Goal: Task Accomplishment & Management: Complete application form

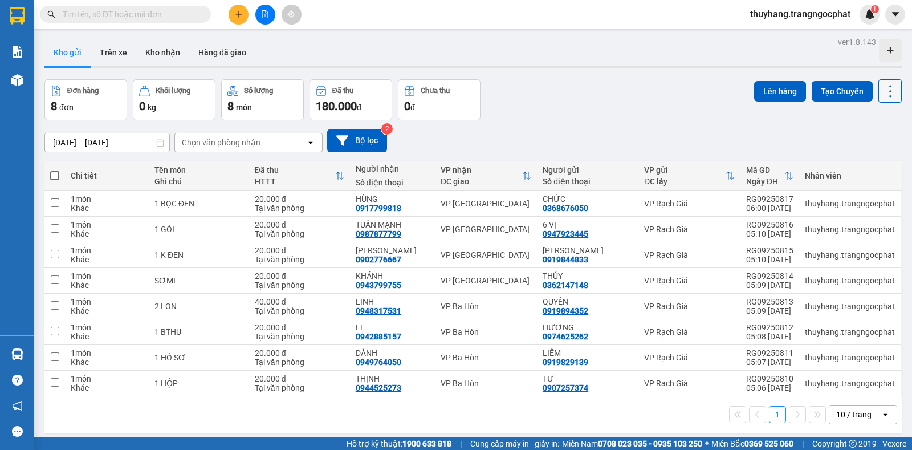
click at [889, 91] on icon at bounding box center [890, 91] width 2 height 12
click at [870, 163] on span "Làm mới" at bounding box center [864, 162] width 31 height 11
click at [56, 174] on span at bounding box center [54, 175] width 9 height 9
click at [55, 170] on input "checkbox" at bounding box center [55, 170] width 0 height 0
checkbox input "true"
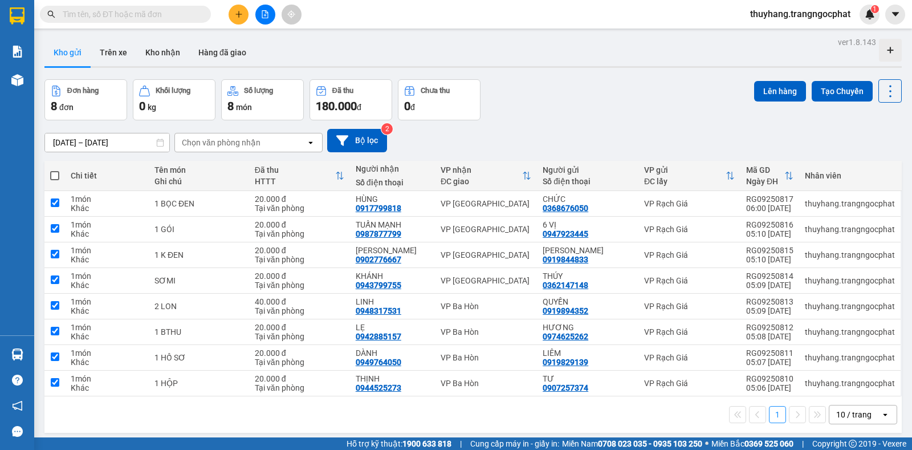
checkbox input "true"
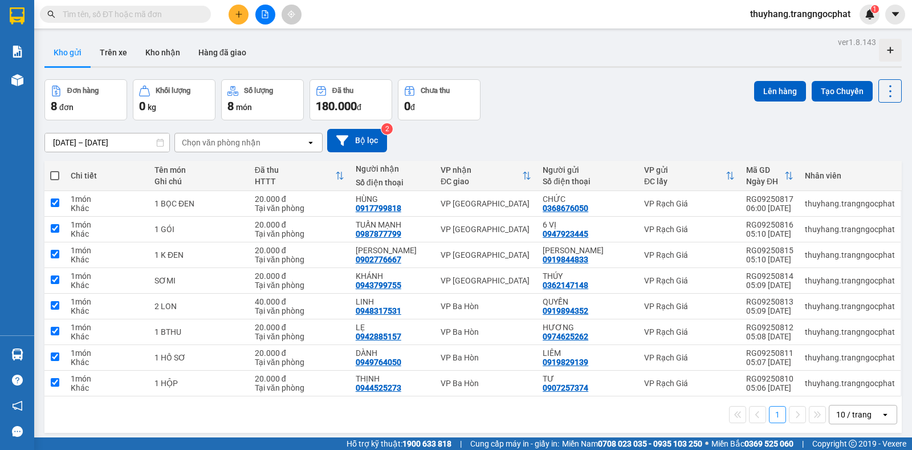
checkbox input "true"
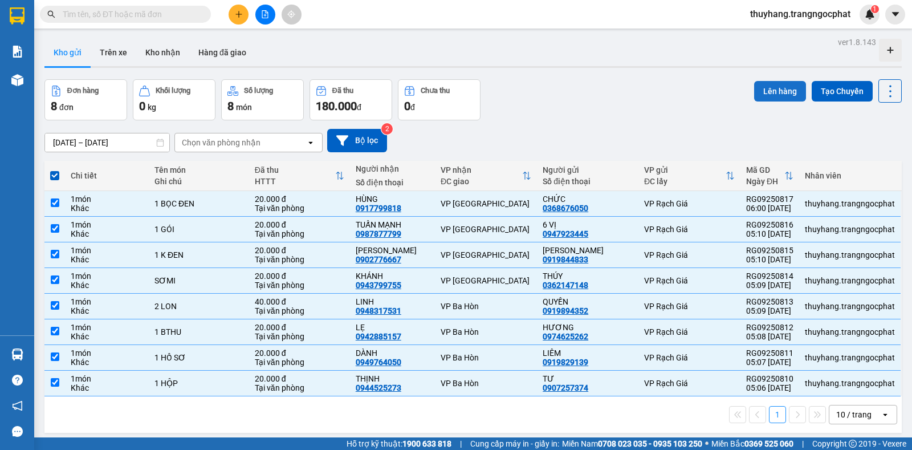
click at [774, 90] on button "Lên hàng" at bounding box center [780, 91] width 52 height 21
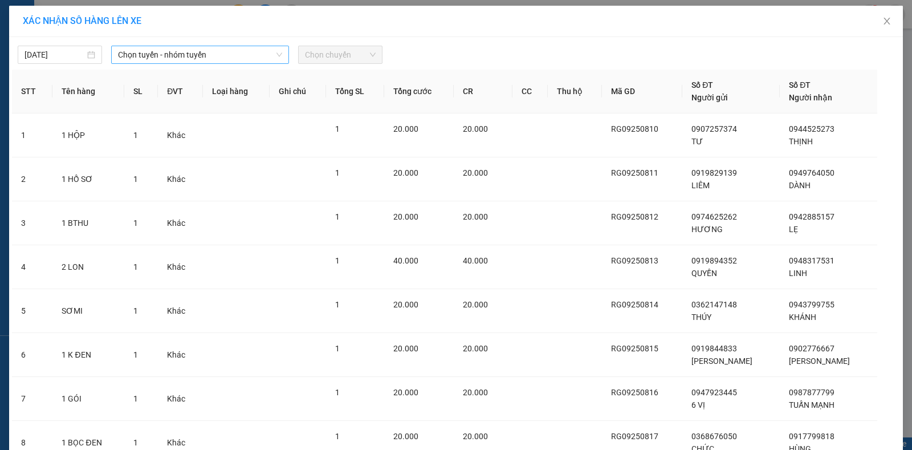
click at [166, 55] on span "Chọn tuyến - nhóm tuyến" at bounding box center [200, 54] width 164 height 17
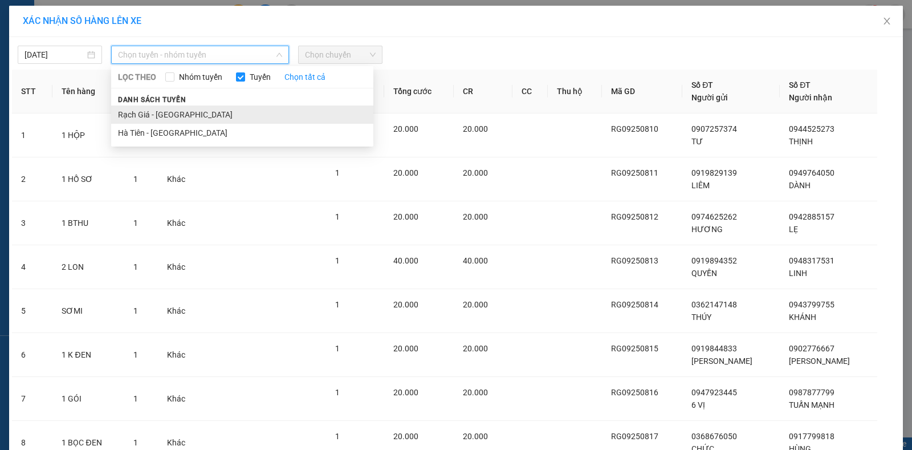
click at [130, 114] on li "Rạch Giá - [GEOGRAPHIC_DATA]" at bounding box center [242, 114] width 262 height 18
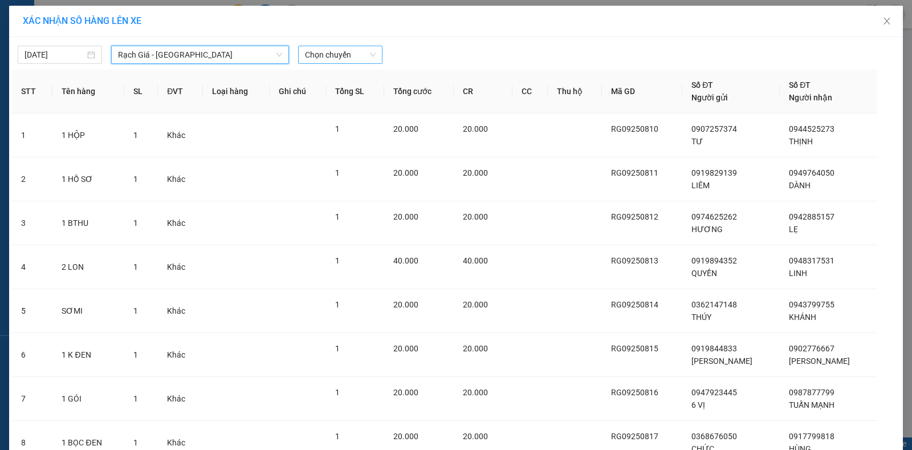
click at [348, 57] on span "Chọn chuyến" at bounding box center [340, 54] width 71 height 17
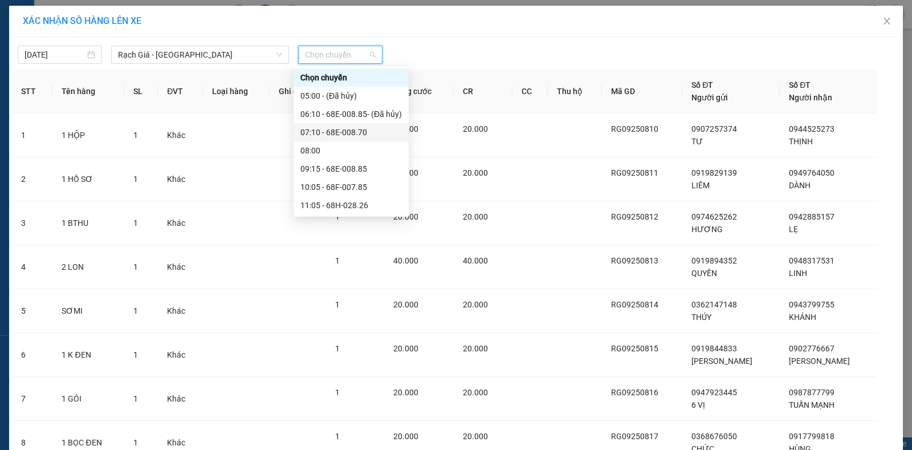
click at [318, 130] on div "07:10 - 68E-008.70" at bounding box center [350, 132] width 101 height 13
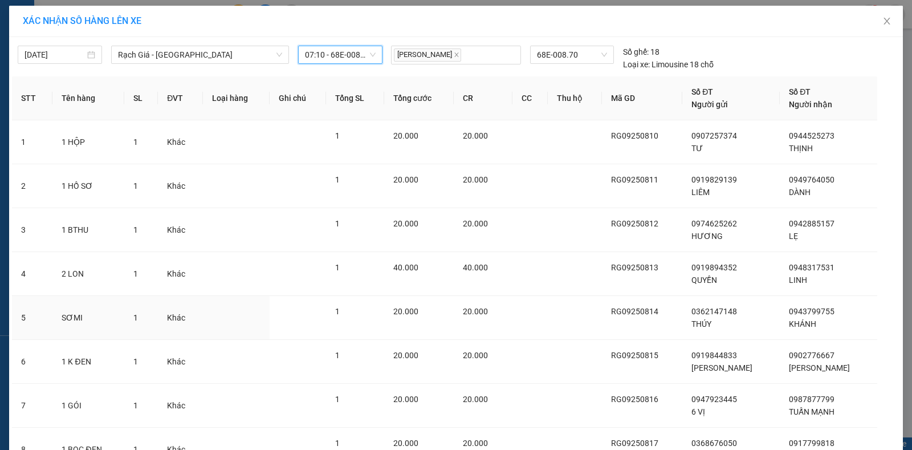
scroll to position [105, 0]
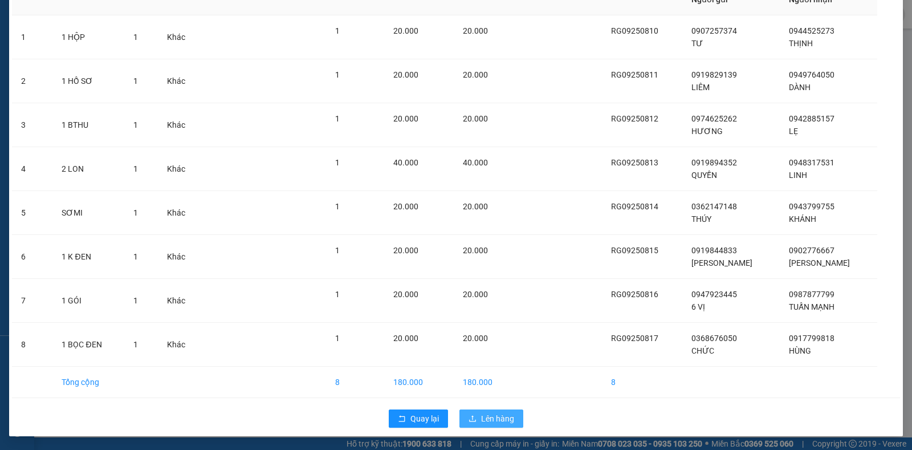
click at [495, 419] on span "Lên hàng" at bounding box center [497, 418] width 33 height 13
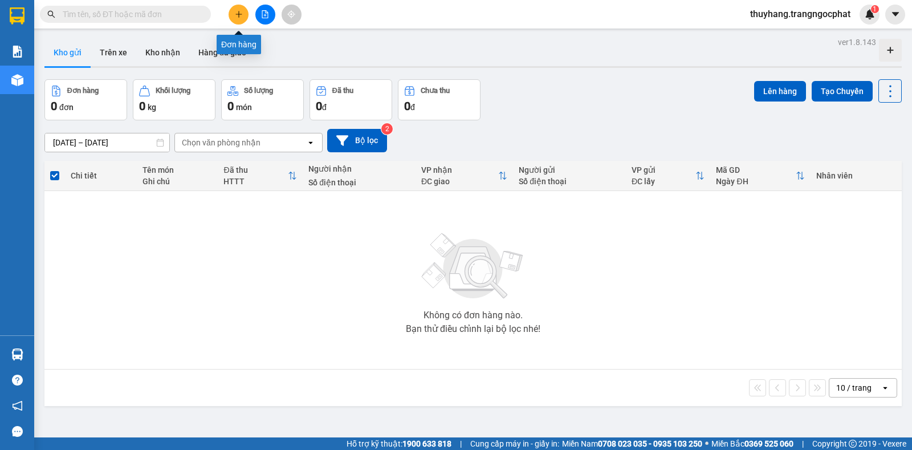
click at [237, 18] on button at bounding box center [239, 15] width 20 height 20
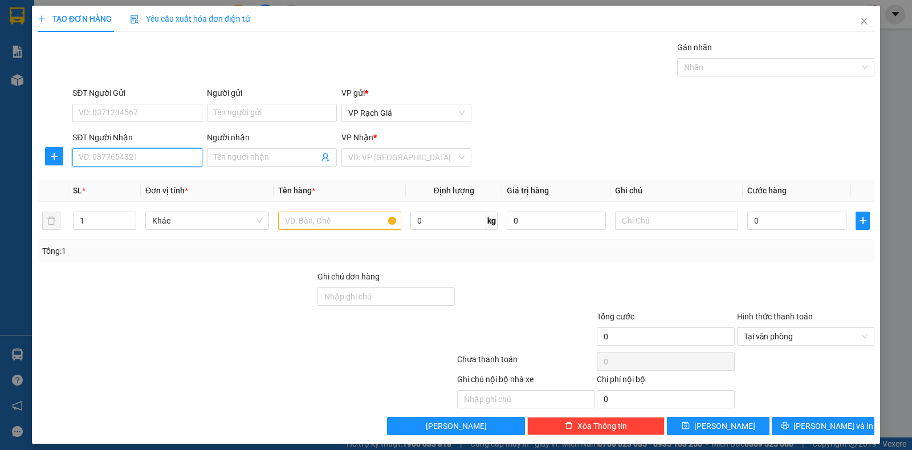
click at [148, 156] on input "SĐT Người Nhận" at bounding box center [137, 157] width 130 height 18
type input "0"
click at [300, 222] on input "text" at bounding box center [339, 221] width 123 height 18
type input "1 BỌC THUNG XỐP"
click at [120, 160] on input "0" at bounding box center [137, 157] width 130 height 18
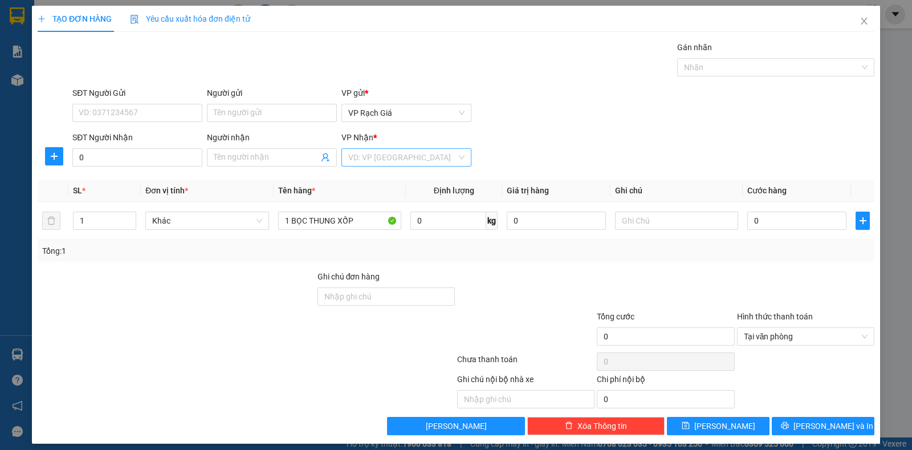
click at [373, 156] on input "search" at bounding box center [402, 157] width 108 height 17
click at [378, 217] on div "VP [GEOGRAPHIC_DATA]" at bounding box center [402, 216] width 115 height 13
click at [147, 152] on input "0" at bounding box center [137, 157] width 130 height 18
type input "0987198882"
click at [234, 161] on input "Người nhận" at bounding box center [266, 157] width 105 height 13
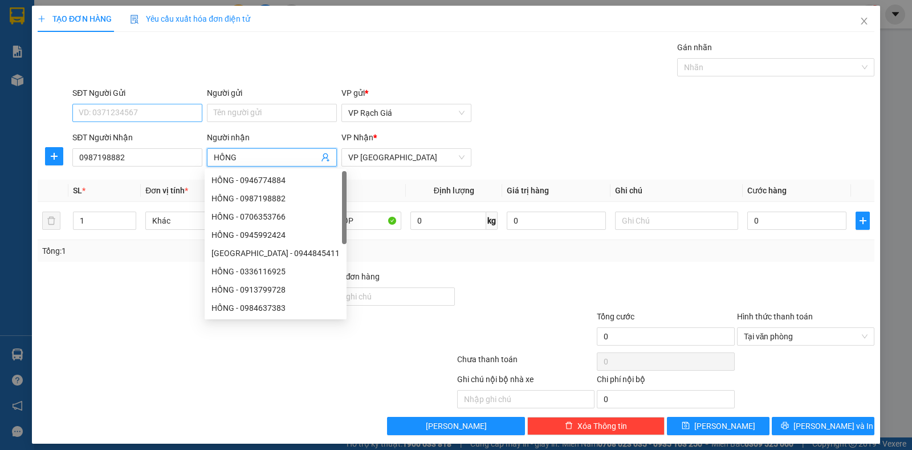
type input "HỒNG"
click at [148, 115] on input "SĐT Người Gửi" at bounding box center [137, 113] width 130 height 18
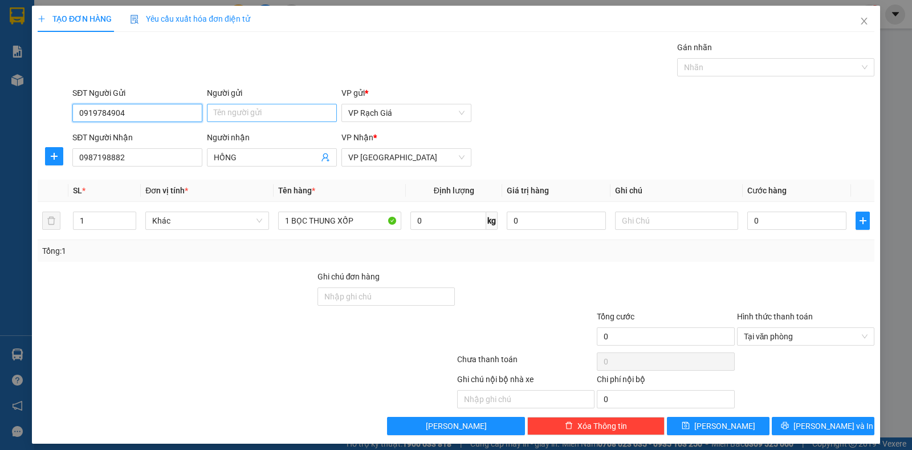
type input "0919784904"
click at [241, 110] on input "Người gửi" at bounding box center [272, 113] width 130 height 18
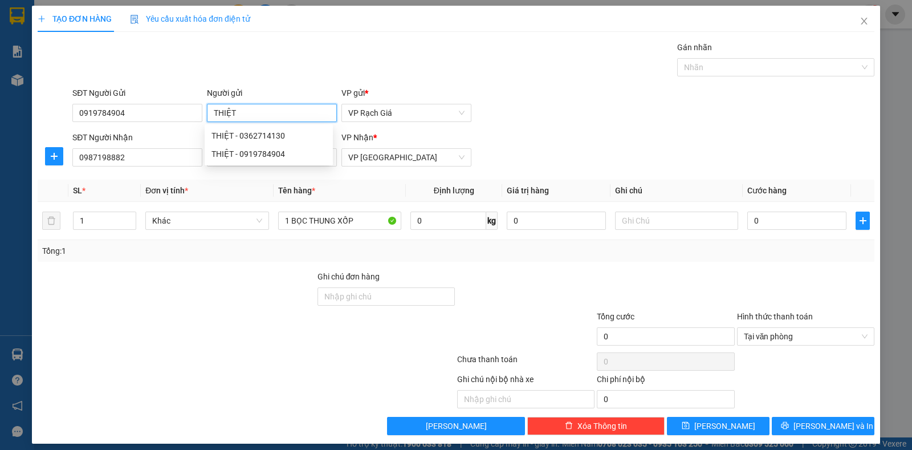
type input "THIỆT"
click at [509, 96] on div "SĐT Người Gửi 0919784904 Người gửi THIỆT VP gửi * VP [PERSON_NAME]" at bounding box center [473, 107] width 807 height 40
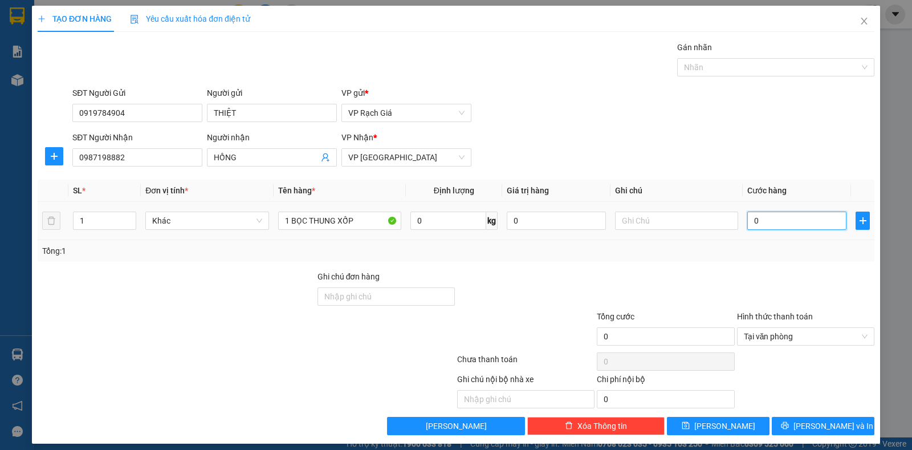
click at [785, 219] on input "0" at bounding box center [797, 221] width 99 height 18
type input "3"
type input "30"
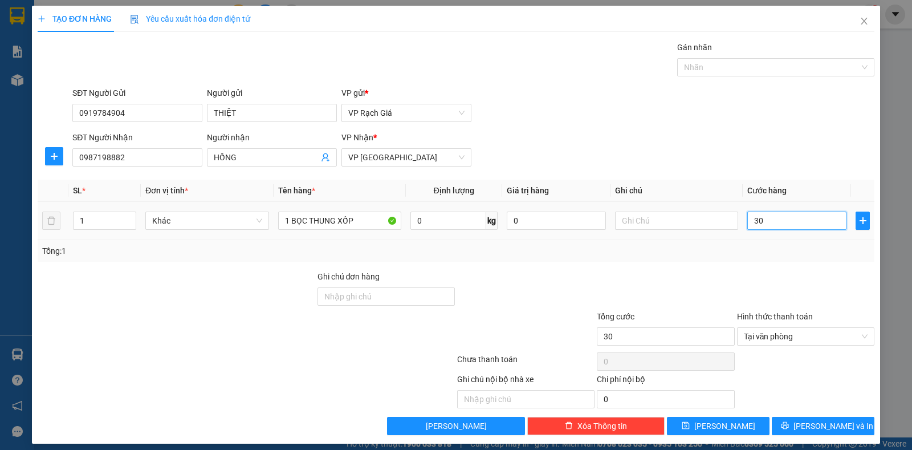
type input "300"
type input "3.000"
type input "30.000"
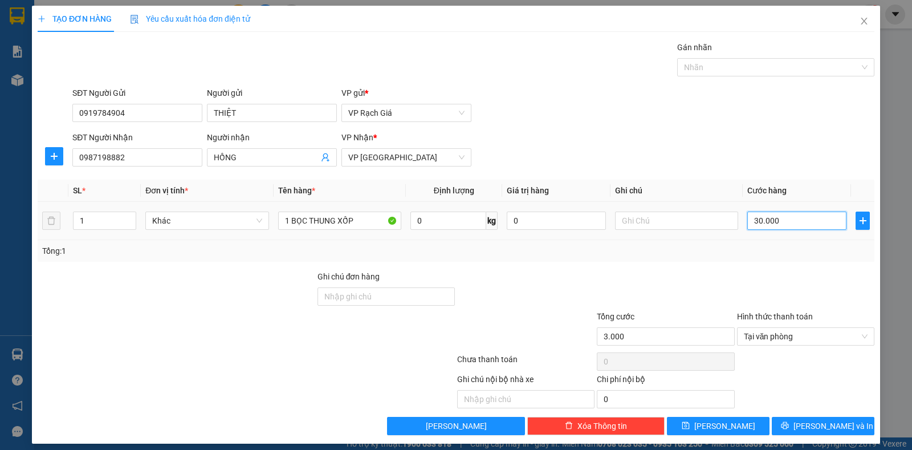
type input "30.000"
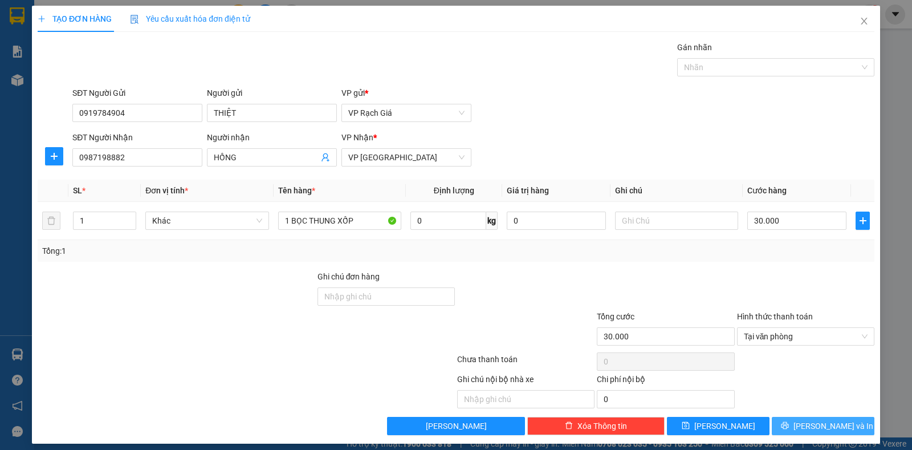
click at [824, 420] on span "[PERSON_NAME] và In" at bounding box center [834, 426] width 80 height 13
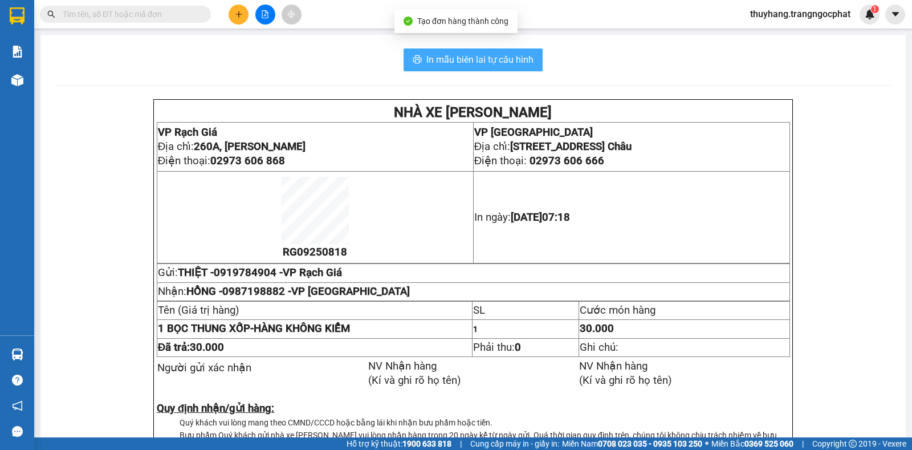
click at [453, 70] on button "In mẫu biên lai tự cấu hình" at bounding box center [473, 59] width 139 height 23
